Goal: Information Seeking & Learning: Learn about a topic

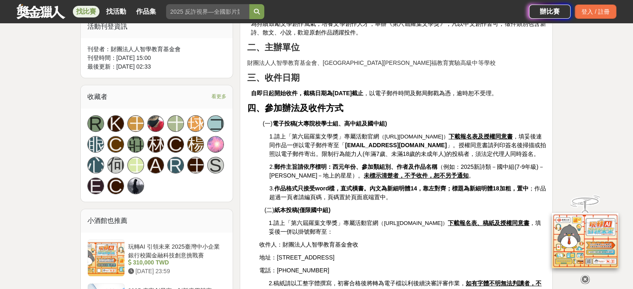
scroll to position [458, 0]
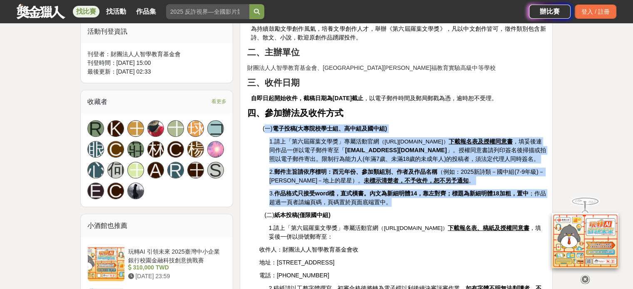
drag, startPoint x: 265, startPoint y: 108, endPoint x: 456, endPoint y: 190, distance: 208.2
click at [438, 189] on p "3. 作品格式只接受word檔，直式橫書。內文為新細明體14，靠左對齊；標題為新細明體18加粗，置中 ；作品超過一頁者請編頁碼，頁碼置於頁面底端置中。" at bounding box center [407, 197] width 277 height 17
drag, startPoint x: 432, startPoint y: 189, endPoint x: 243, endPoint y: 102, distance: 208.1
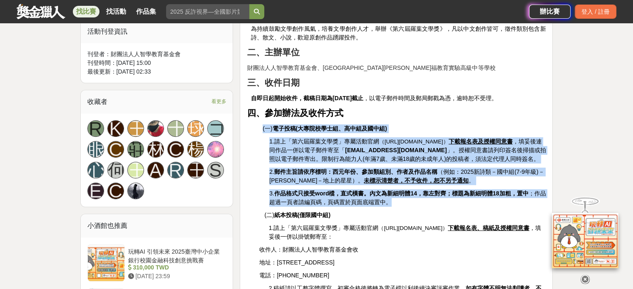
click at [437, 189] on p "3. 作品格式只接受word檔，直式橫書。內文為新細明體14，靠左對齊；標題為新細明體18加粗，置中 ；作品超過一頁者請編頁碼，頁碼置於頁面底端置中。" at bounding box center [407, 197] width 277 height 17
drag, startPoint x: 430, startPoint y: 191, endPoint x: 253, endPoint y: 107, distance: 196.3
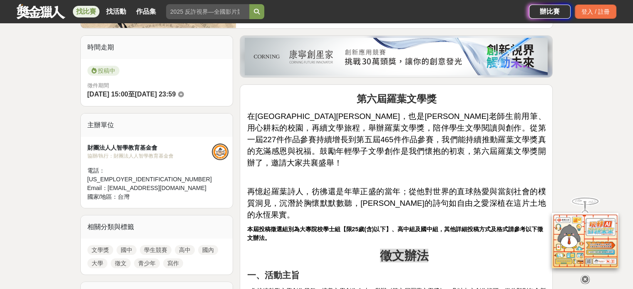
scroll to position [125, 0]
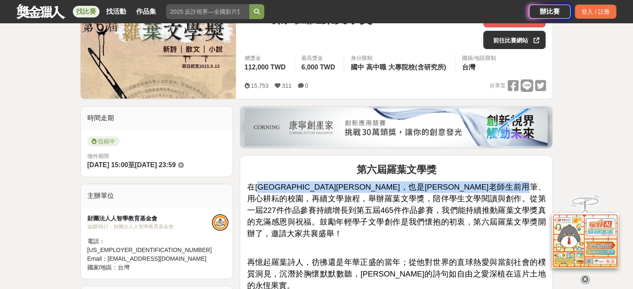
drag, startPoint x: 259, startPoint y: 179, endPoint x: 358, endPoint y: 202, distance: 101.9
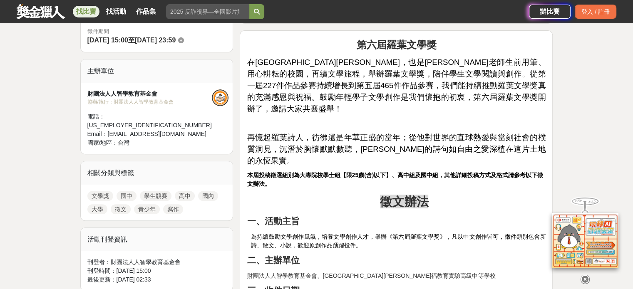
click at [298, 193] on p "徵文辦法" at bounding box center [404, 202] width 283 height 18
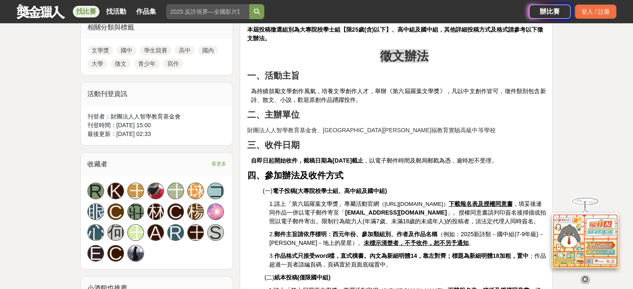
scroll to position [500, 0]
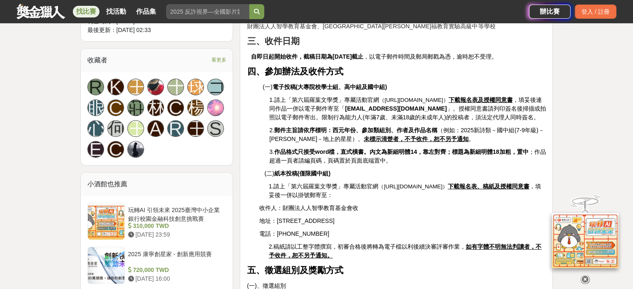
click at [220, 55] on span "看更多" at bounding box center [218, 59] width 15 height 9
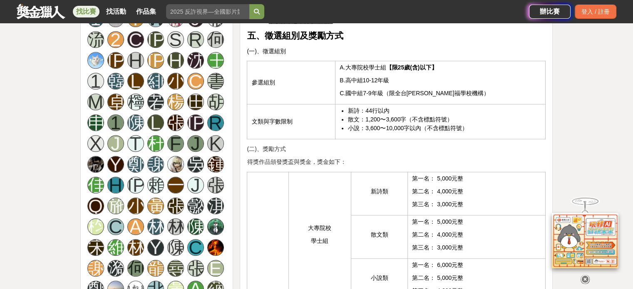
scroll to position [666, 0]
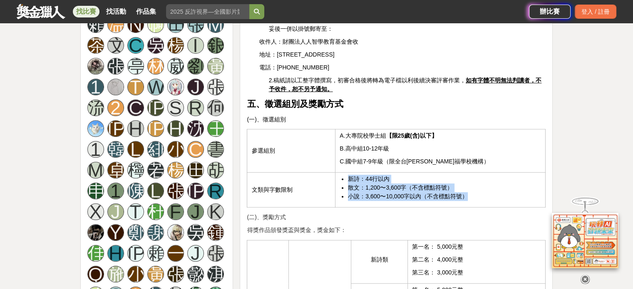
drag, startPoint x: 346, startPoint y: 163, endPoint x: 490, endPoint y: 187, distance: 145.6
click at [490, 187] on td "新詩：44行以內 散文：1,200〜3,600字（不含標點符號） 小說：3,600〜10,000字以內（不含標點符號）" at bounding box center [441, 190] width 210 height 35
drag, startPoint x: 476, startPoint y: 176, endPoint x: 476, endPoint y: 165, distance: 11.2
click at [476, 184] on li "散文：1,200〜3,600字（不含標點符號）" at bounding box center [444, 188] width 193 height 9
click at [406, 184] on span "散文：1,200〜3,600字（不含標點符號）" at bounding box center [400, 187] width 105 height 7
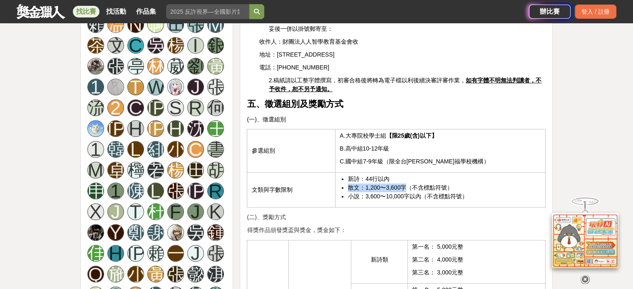
drag, startPoint x: 406, startPoint y: 169, endPoint x: 339, endPoint y: 169, distance: 67.5
click at [339, 173] on td "新詩：44行以內 散文：1,200〜3,600字（不含標點符號） 小說：3,600〜10,000字以內（不含標點符號）" at bounding box center [441, 190] width 210 height 35
click at [397, 175] on li "新詩：44行以內" at bounding box center [444, 179] width 193 height 9
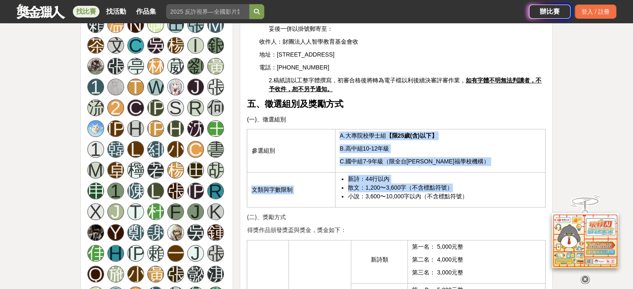
drag, startPoint x: 477, startPoint y: 174, endPoint x: 325, endPoint y: 142, distance: 154.9
click at [325, 142] on tbody "參選組別 A.大專院校學士組 【限25歲(含)以下】 B.高中組10-12年級 C.國中組7-9年級（限全台[PERSON_NAME]福學校機構） 文類與字數…" at bounding box center [396, 169] width 299 height 78
click at [395, 175] on li "新詩：44行以內" at bounding box center [444, 179] width 193 height 9
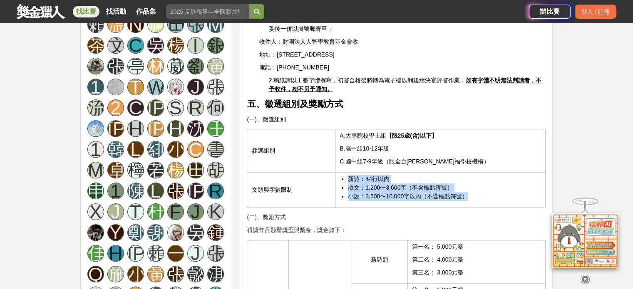
drag, startPoint x: 480, startPoint y: 185, endPoint x: 343, endPoint y: 168, distance: 138.1
click at [343, 175] on ul "新詩：44行以內 散文：1,200〜3,600字（不含標點符號） 小說：3,600〜10,000字以內（不含標點符號）" at bounding box center [441, 188] width 202 height 26
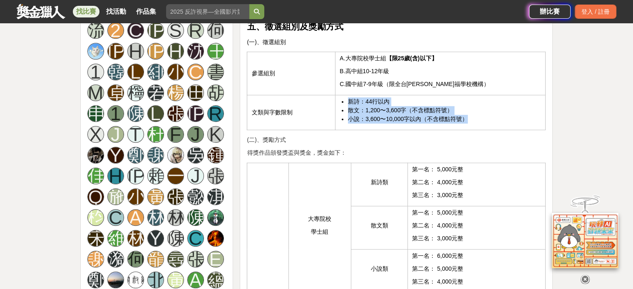
scroll to position [791, 0]
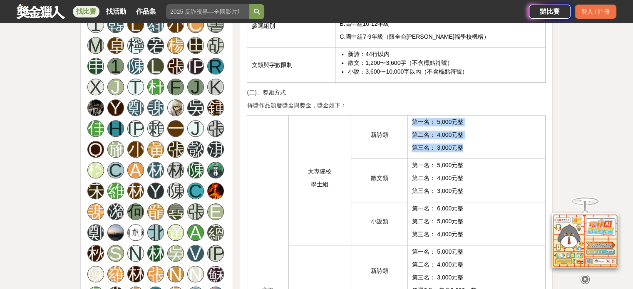
drag, startPoint x: 478, startPoint y: 135, endPoint x: 394, endPoint y: 105, distance: 88.7
click at [394, 115] on tr "文學 大專院校 學士組 新詩類 第一名： 5,000元整 第二名： 4,000元整 第三名： 3,000元整" at bounding box center [396, 136] width 299 height 43
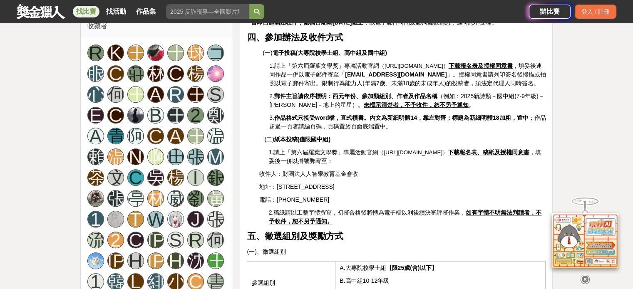
scroll to position [500, 0]
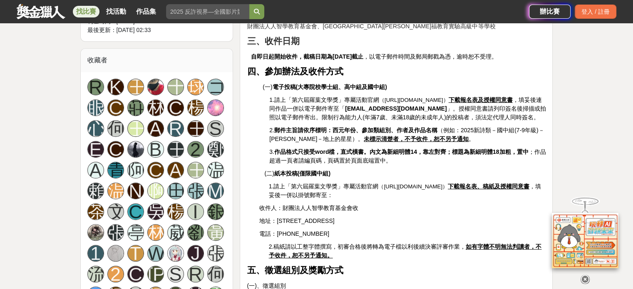
click at [383, 97] on span "（[URL][DOMAIN_NAME]）" at bounding box center [414, 100] width 70 height 6
drag, startPoint x: 389, startPoint y: 78, endPoint x: 481, endPoint y: 75, distance: 92.1
click at [449, 97] on span "（[URL][DOMAIN_NAME]）" at bounding box center [414, 100] width 70 height 6
copy span "[URL][DOMAIN_NAME]"
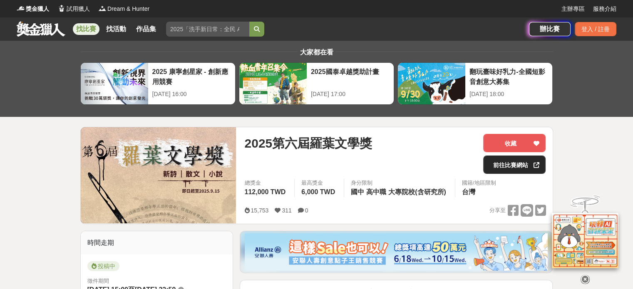
click at [501, 166] on link "前往比賽網站" at bounding box center [514, 165] width 62 height 18
